Goal: Transaction & Acquisition: Obtain resource

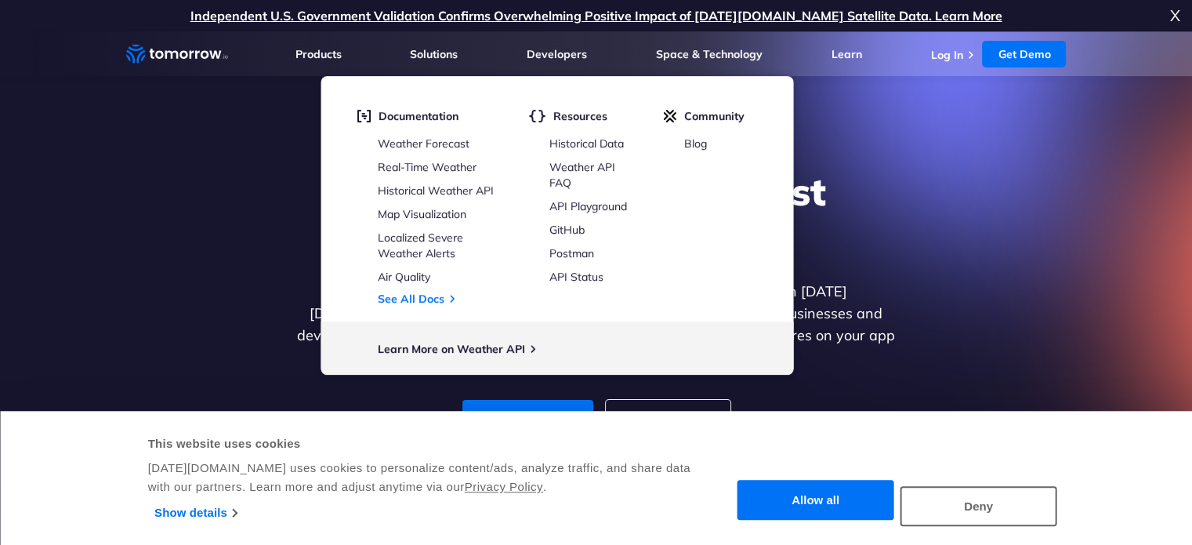
click at [987, 172] on div "Explore the World’s Best Weather API Get reliable and precise weather data thro…" at bounding box center [596, 303] width 965 height 333
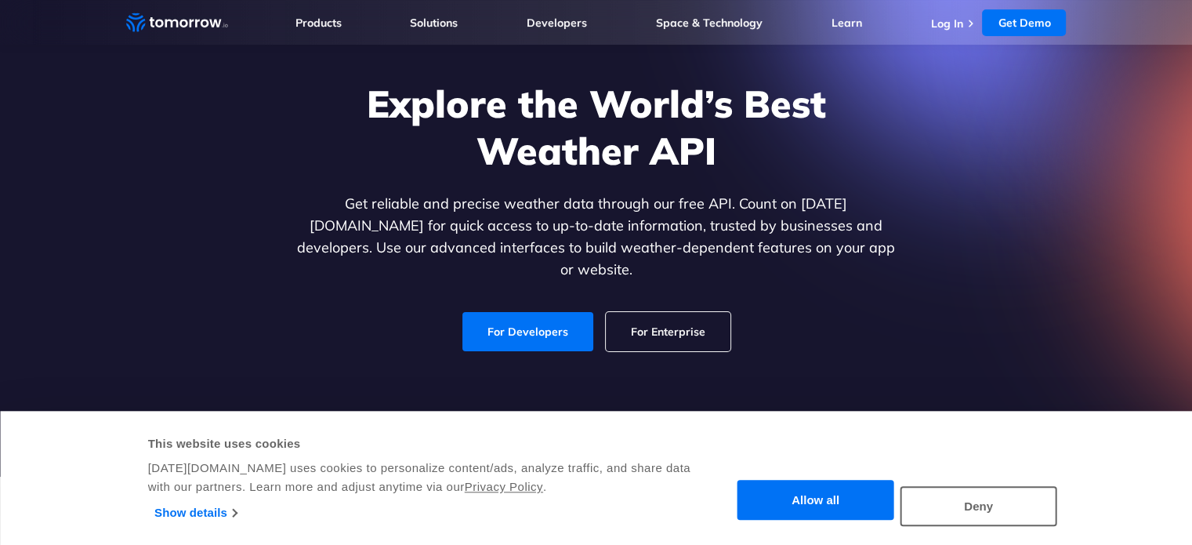
scroll to position [88, 0]
click at [806, 485] on button "Allow all" at bounding box center [815, 500] width 157 height 40
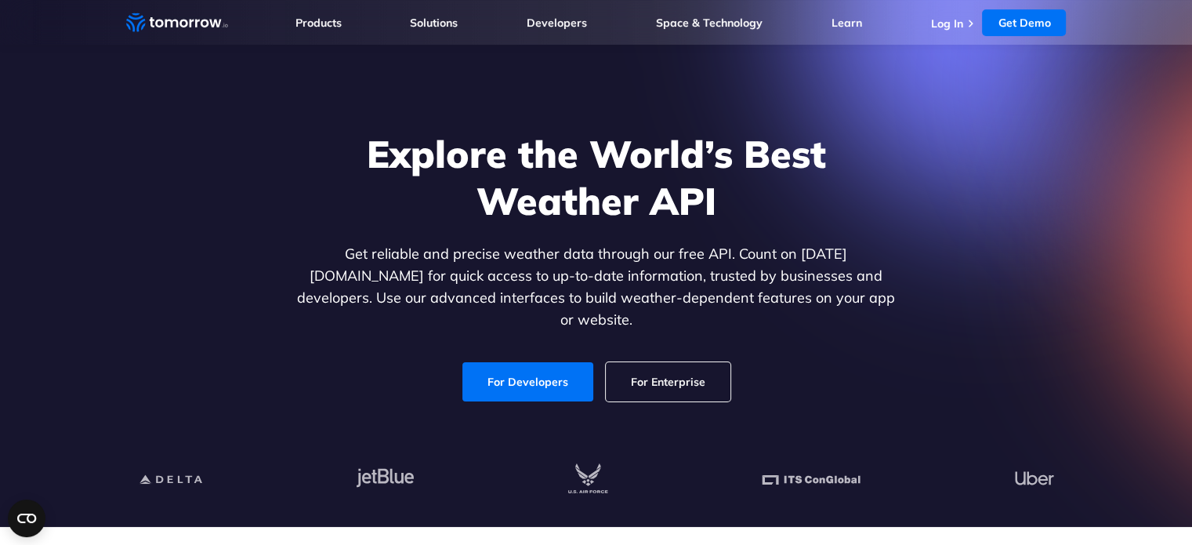
scroll to position [36, 0]
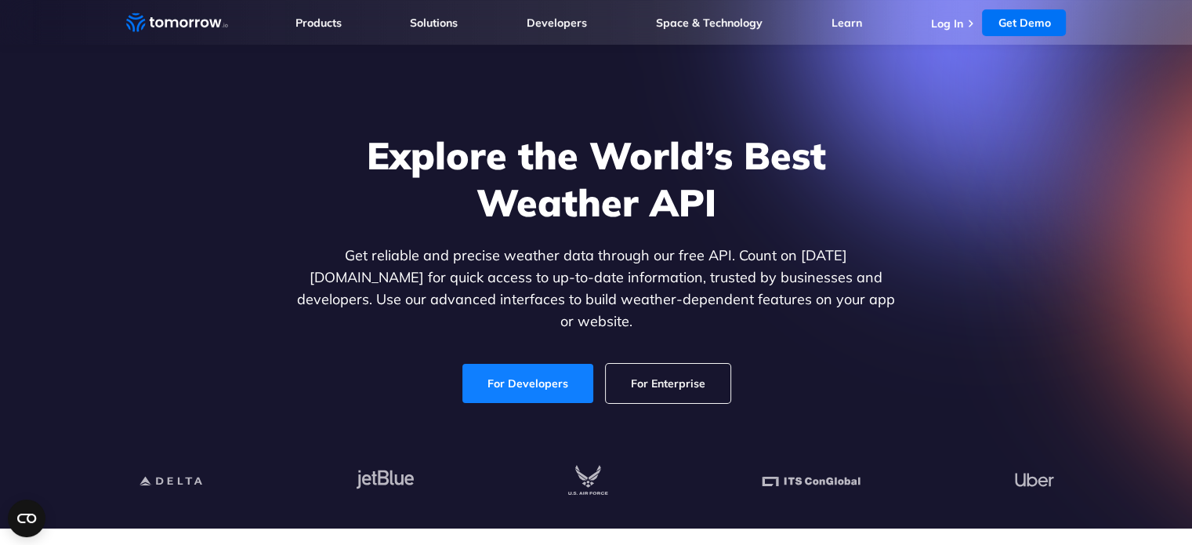
click at [559, 364] on link "For Developers" at bounding box center [527, 383] width 131 height 39
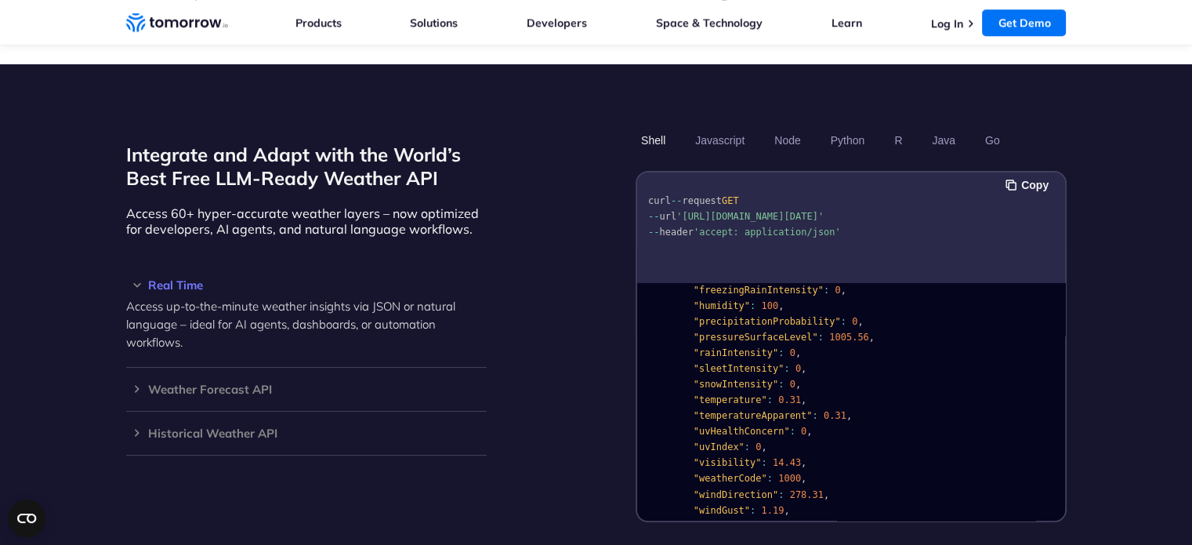
scroll to position [1320, 0]
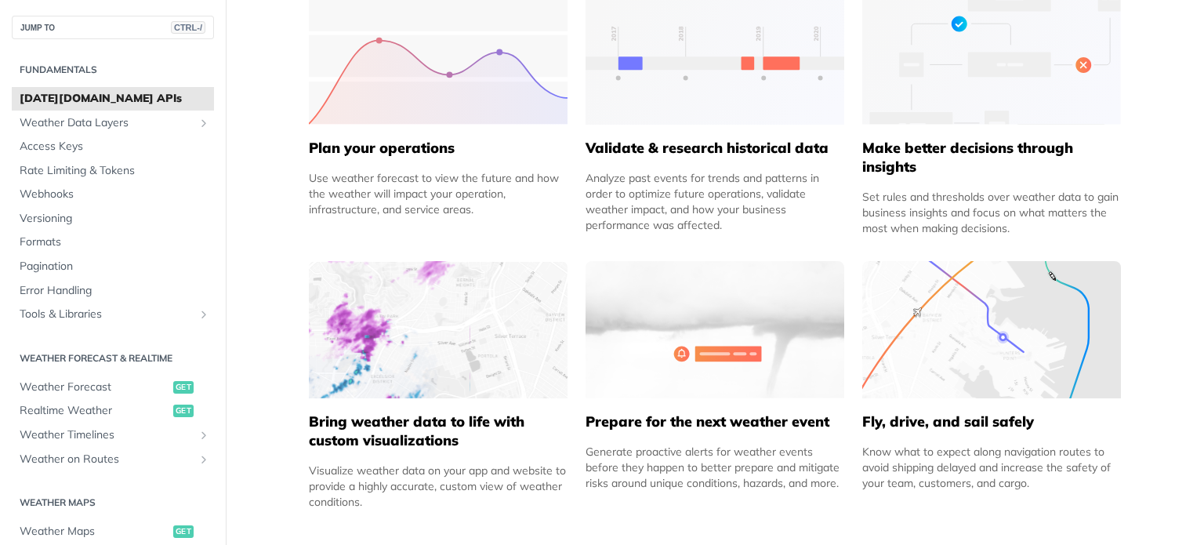
scroll to position [752, 0]
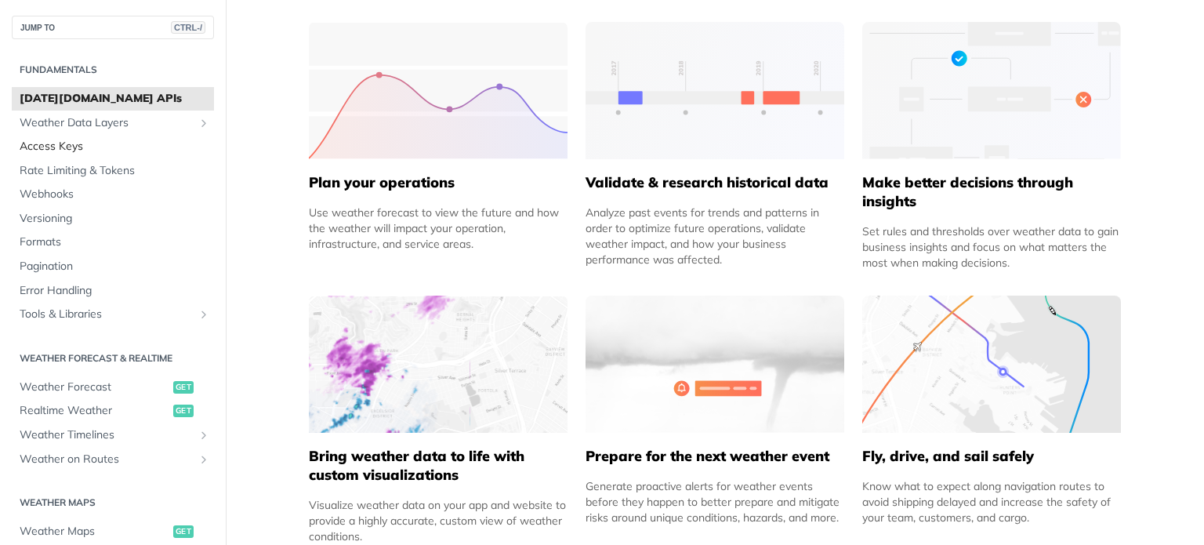
click at [141, 135] on link "Access Keys" at bounding box center [113, 147] width 202 height 24
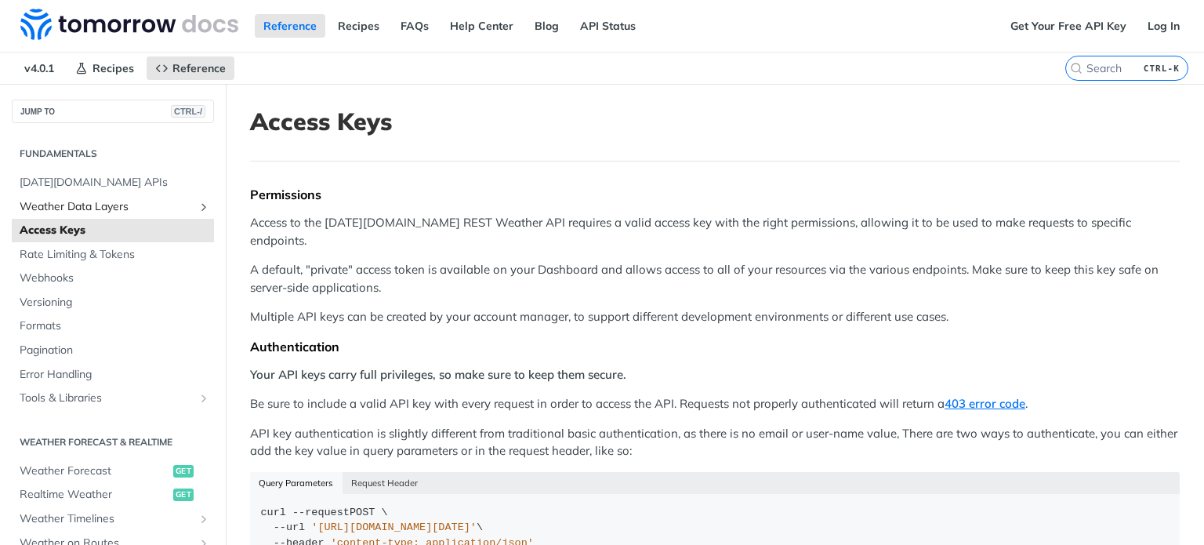
click at [168, 200] on span "Weather Data Layers" at bounding box center [107, 207] width 174 height 16
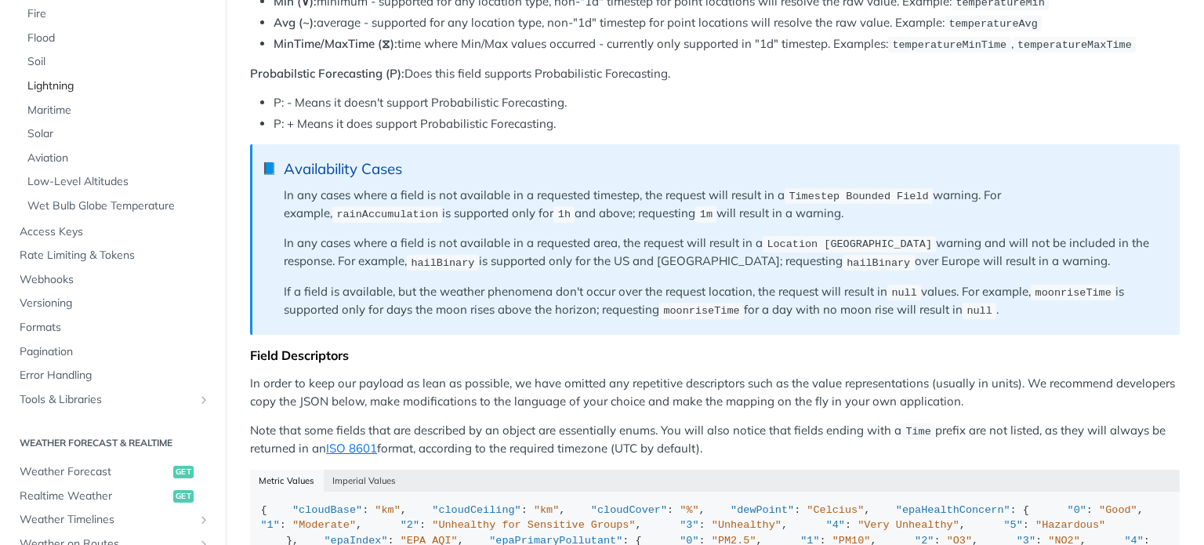
scroll to position [295, 0]
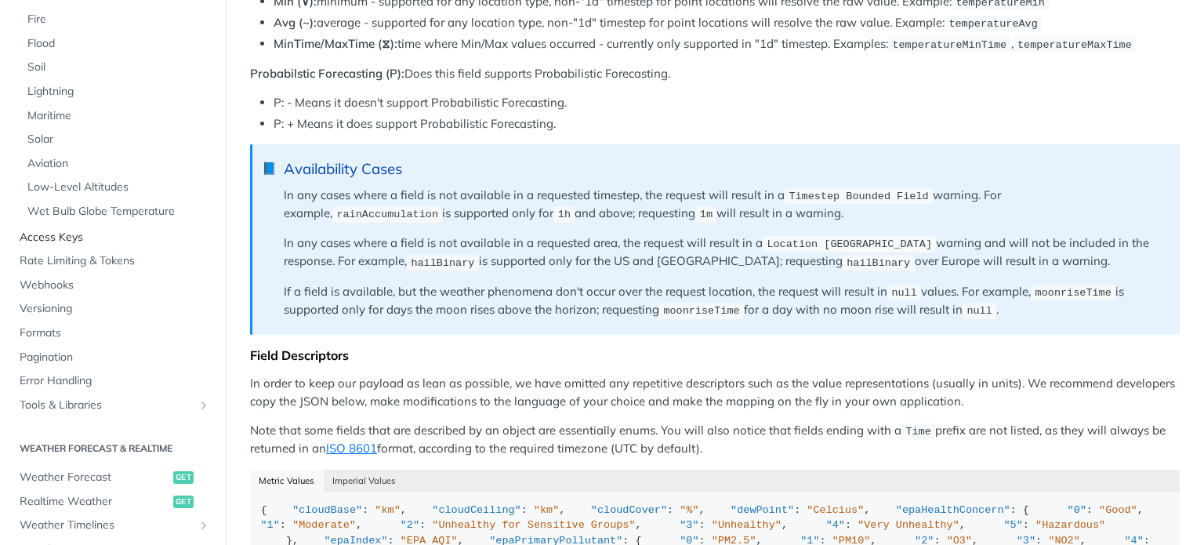
click at [53, 230] on span "Access Keys" at bounding box center [115, 238] width 190 height 16
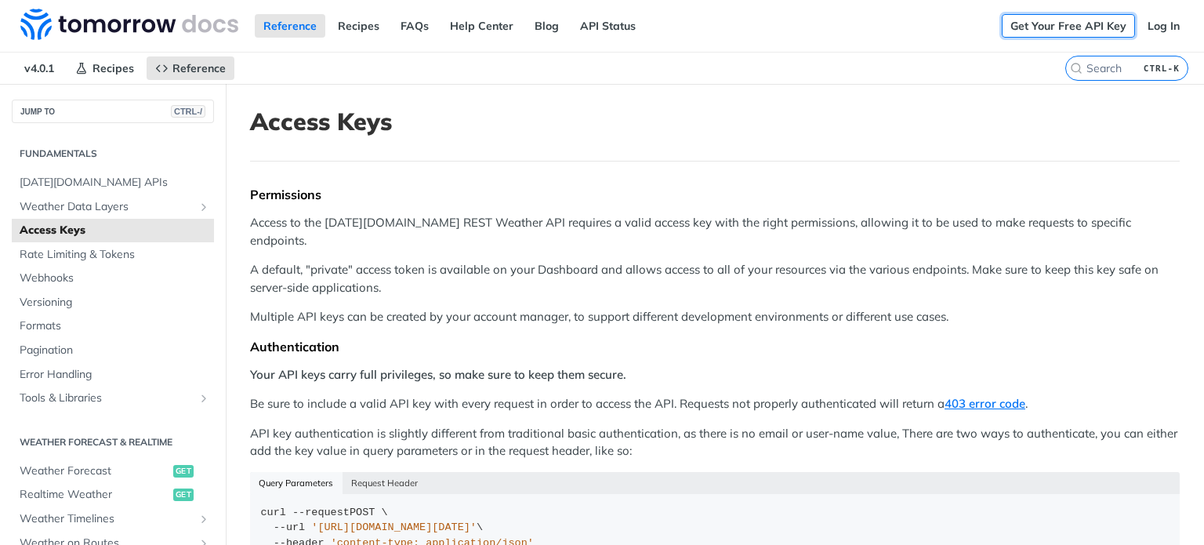
click at [1053, 34] on link "Get Your Free API Key" at bounding box center [1067, 26] width 133 height 24
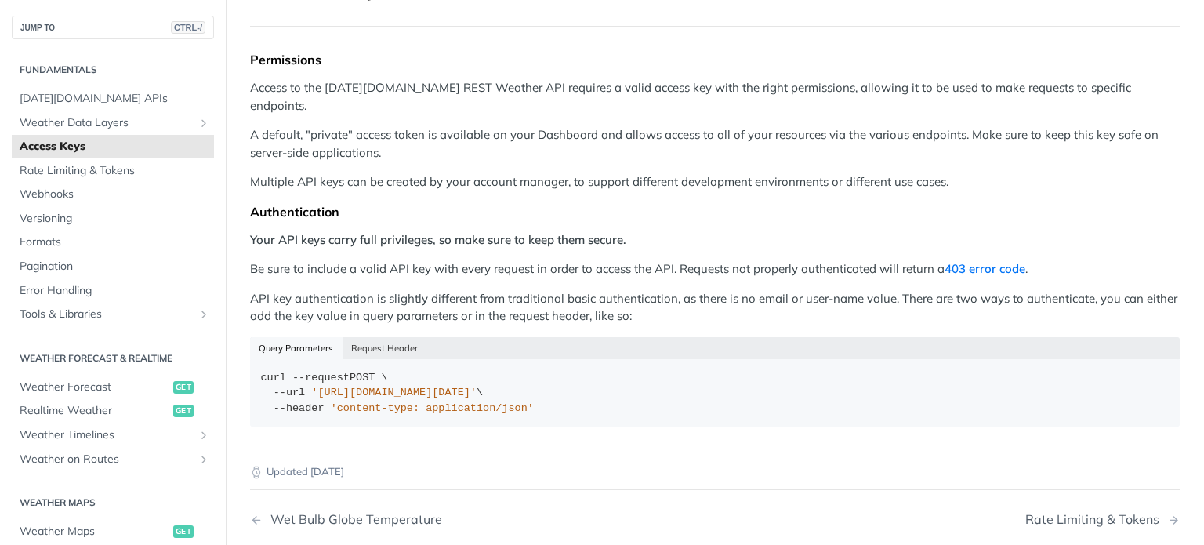
scroll to position [137, 0]
click at [166, 120] on span "Weather Data Layers" at bounding box center [107, 123] width 174 height 16
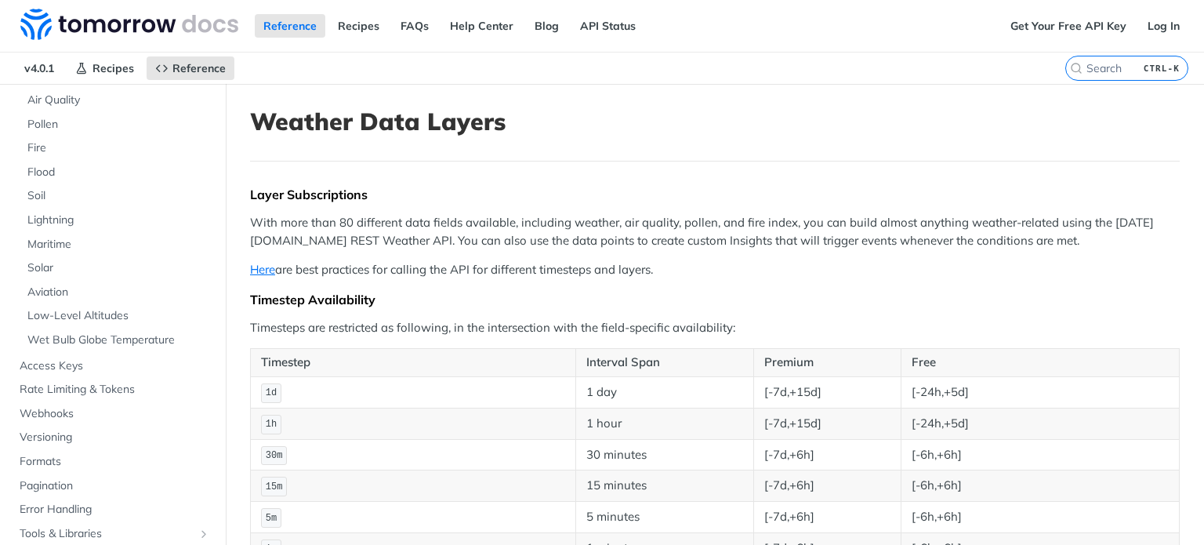
scroll to position [224, 0]
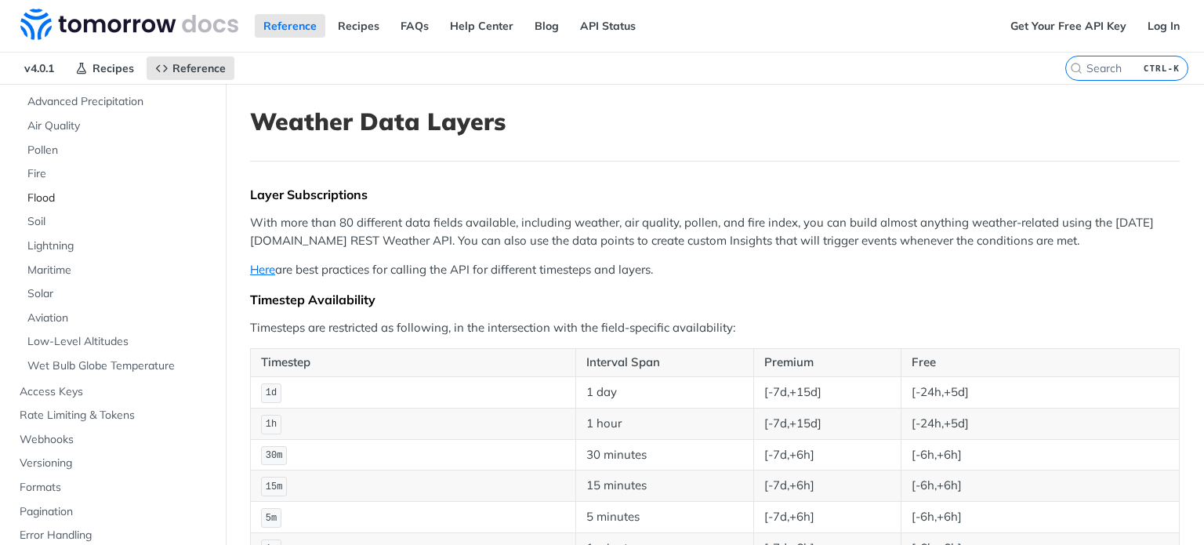
click at [37, 191] on span "Flood" at bounding box center [118, 198] width 183 height 16
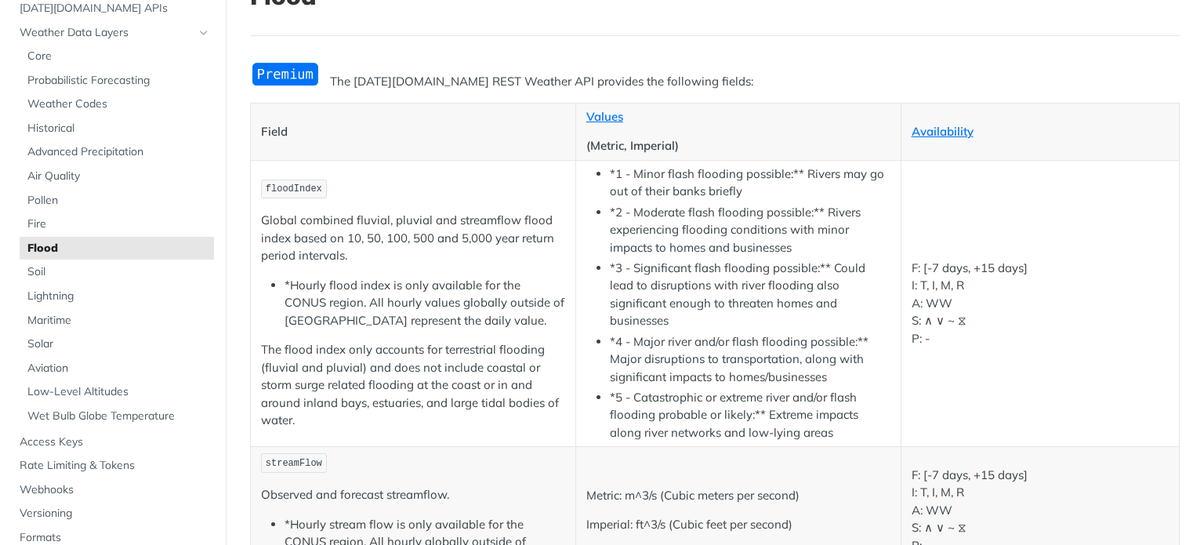
scroll to position [128, 0]
click at [108, 110] on span "Weather Codes" at bounding box center [118, 104] width 183 height 16
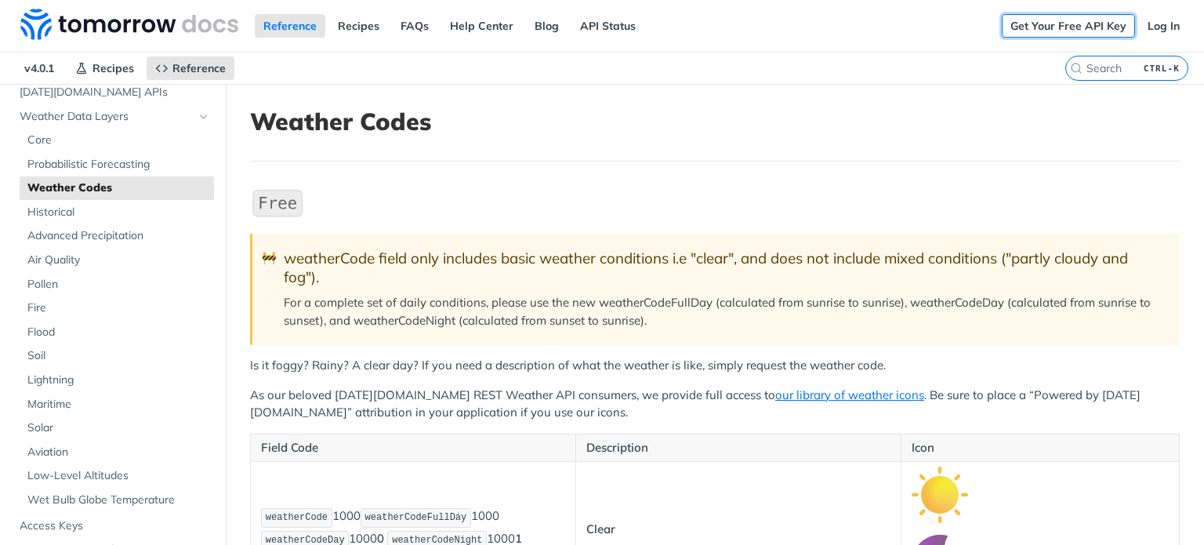
click at [1055, 19] on link "Get Your Free API Key" at bounding box center [1067, 26] width 133 height 24
click at [1139, 31] on link "Log In" at bounding box center [1163, 26] width 49 height 24
